Goal: Task Accomplishment & Management: Manage account settings

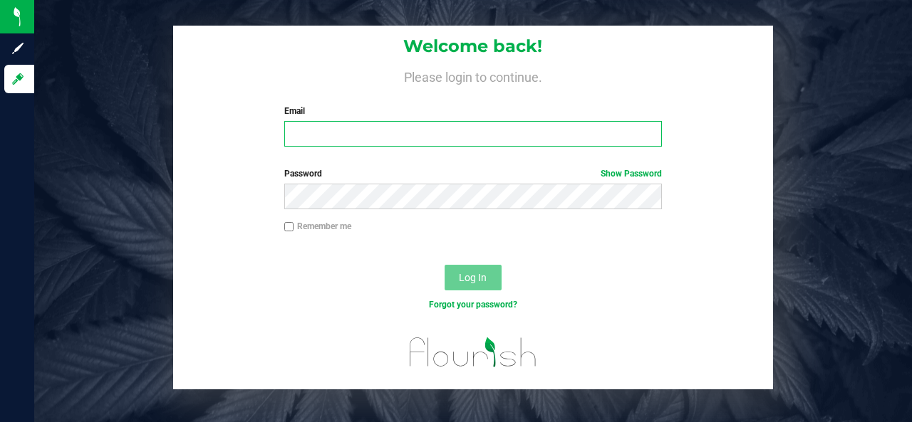
type input "[EMAIL_ADDRESS][DOMAIN_NAME]"
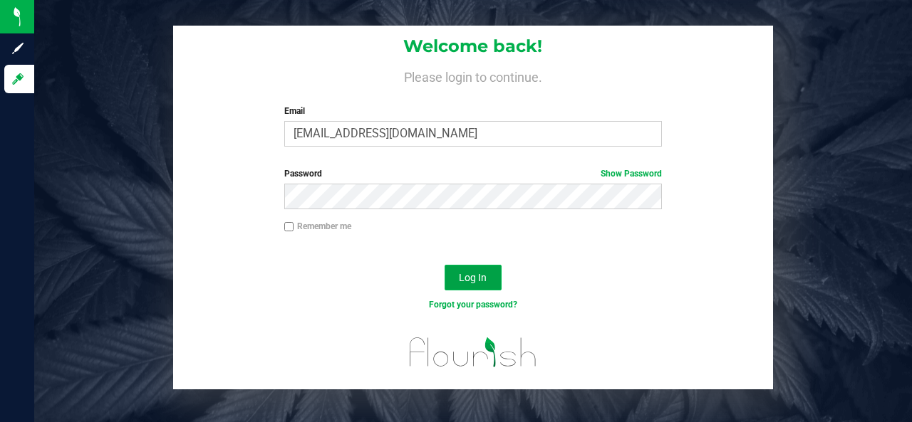
click at [482, 284] on button "Log In" at bounding box center [473, 278] width 57 height 26
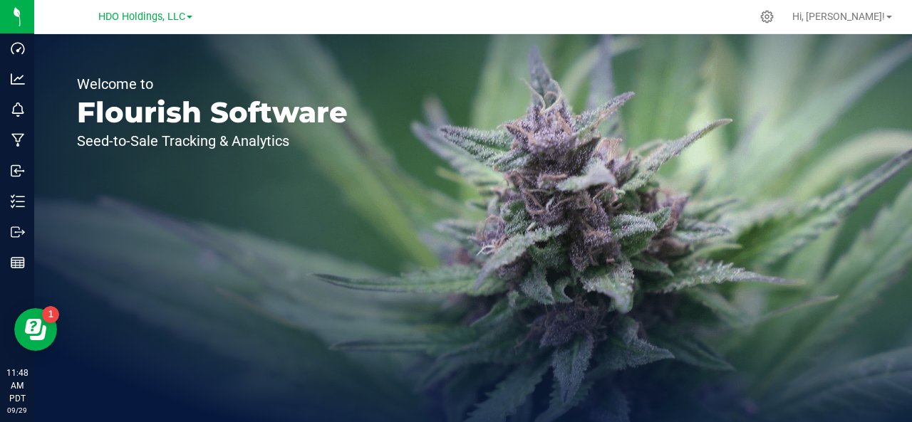
click at [192, 21] on link "HDO Holdings, LLC" at bounding box center [145, 16] width 94 height 14
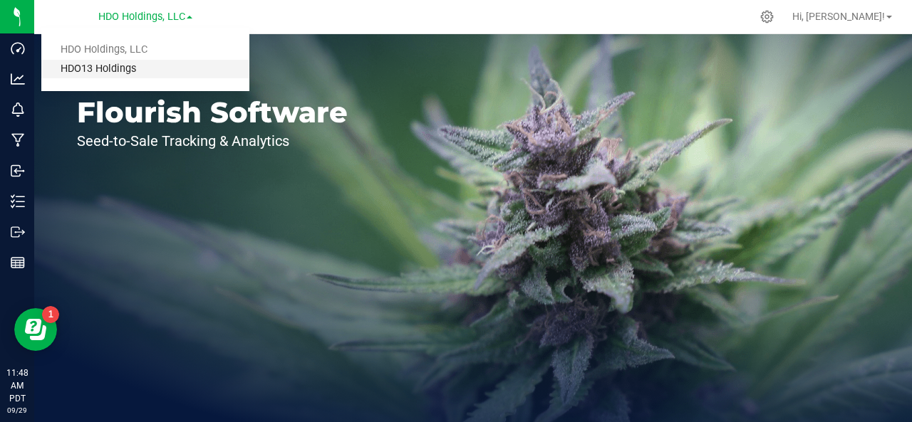
click at [186, 66] on link "HDO13 Holdings" at bounding box center [145, 69] width 208 height 19
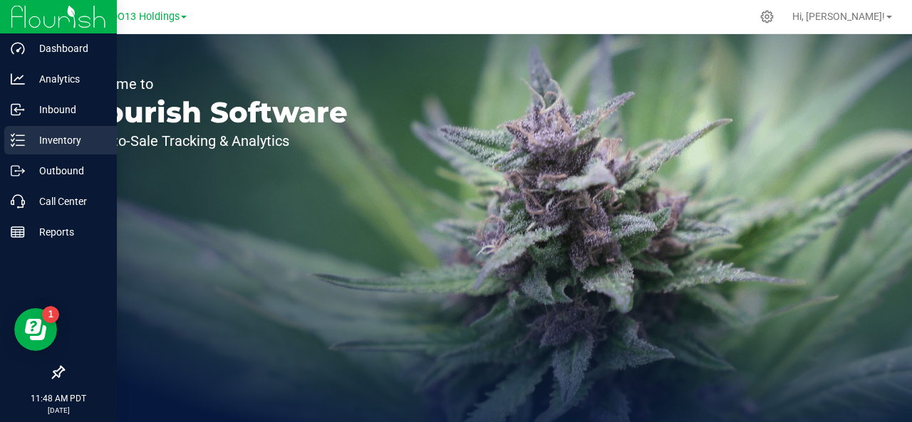
click at [61, 136] on p "Inventory" at bounding box center [67, 140] width 85 height 17
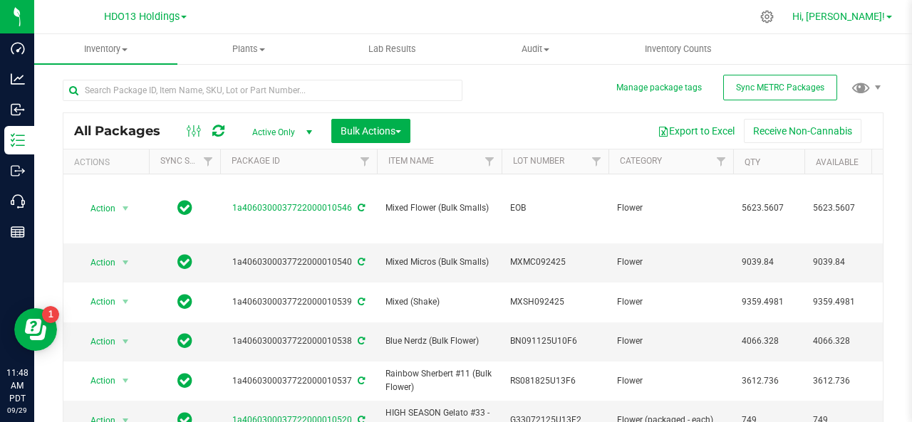
click at [886, 19] on link "Hi, [PERSON_NAME]!" at bounding box center [841, 16] width 111 height 15
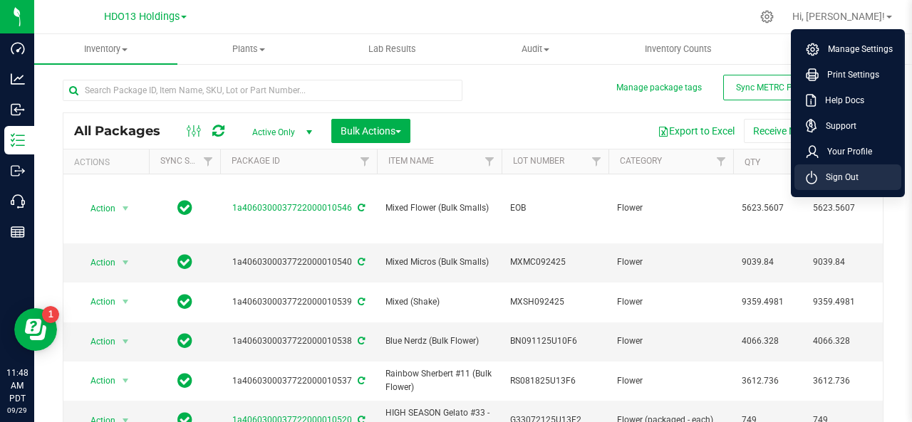
click at [855, 173] on span "Sign Out" at bounding box center [837, 177] width 41 height 14
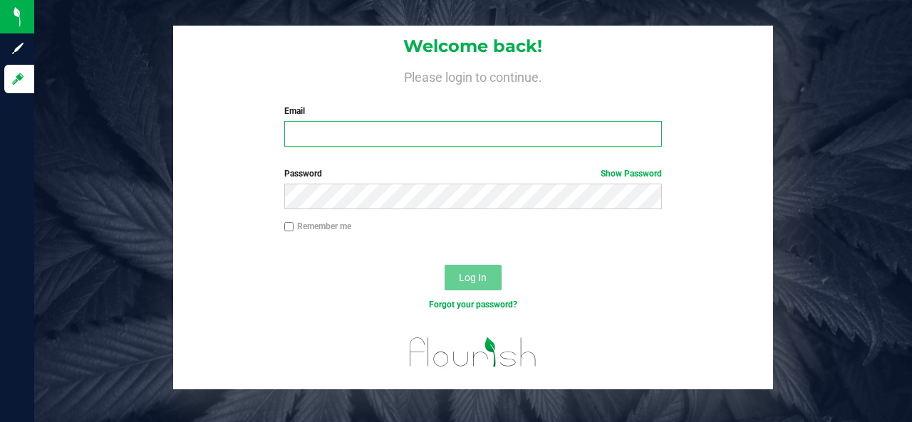
type input "[EMAIL_ADDRESS][DOMAIN_NAME]"
